Goal: Navigation & Orientation: Go to known website

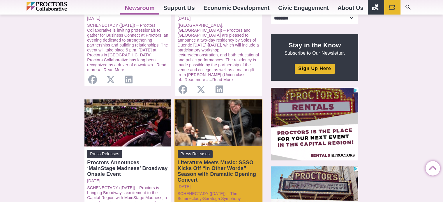
scroll to position [204, 0]
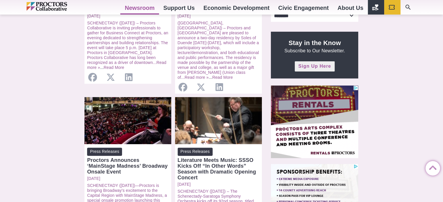
click at [317, 68] on link "Sign Up Here" at bounding box center [315, 66] width 40 height 10
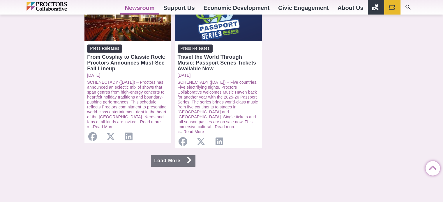
scroll to position [640, 0]
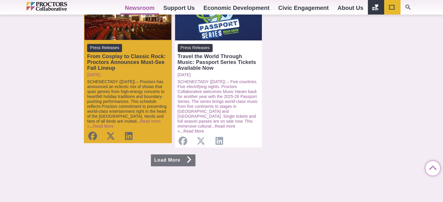
click at [110, 79] on link "SCHENECTADY ([DATE]) – Proctors has announced an eclectic mix of shows that spa…" at bounding box center [126, 101] width 79 height 44
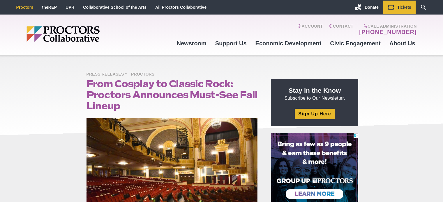
click at [26, 7] on link "Proctors" at bounding box center [24, 7] width 17 height 5
